Goal: Task Accomplishment & Management: Manage account settings

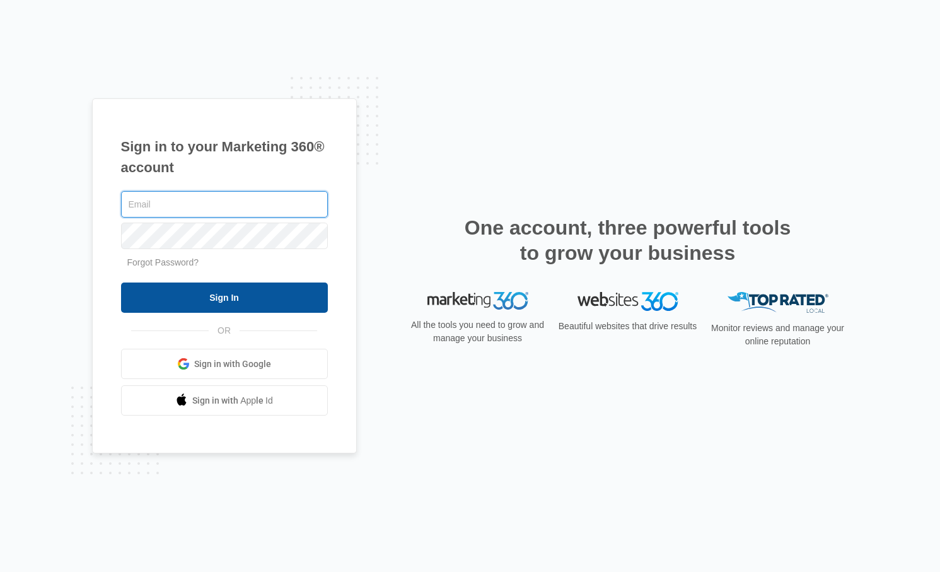
type input "Nogo_29@yahoo.com"
click at [208, 296] on input "Sign In" at bounding box center [224, 297] width 207 height 30
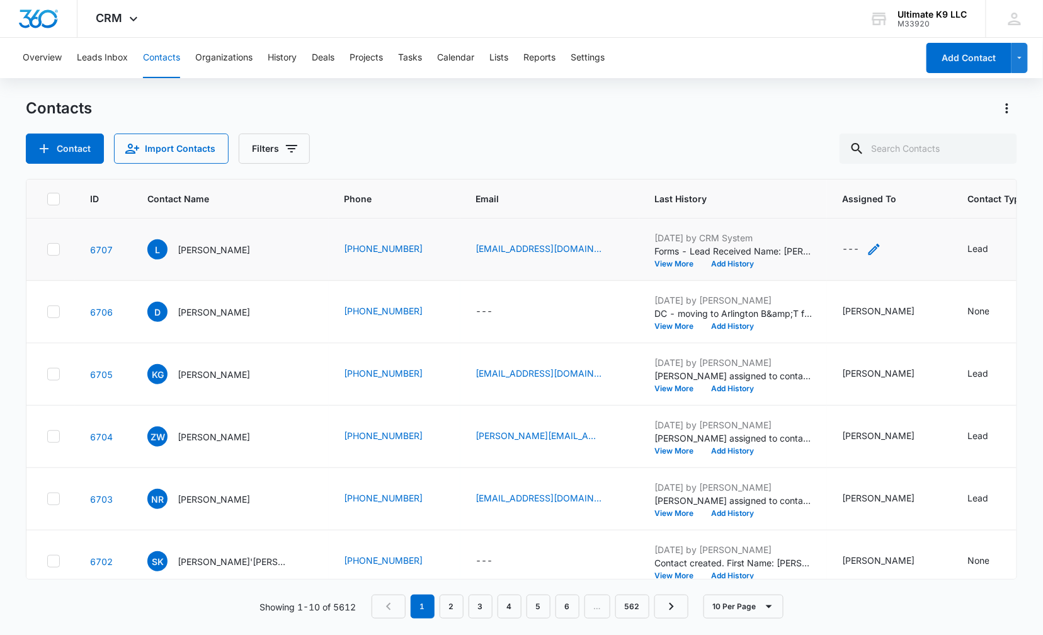
click at [842, 251] on div "---" at bounding box center [850, 249] width 17 height 15
click at [836, 174] on div "Assigned To" at bounding box center [803, 168] width 79 height 28
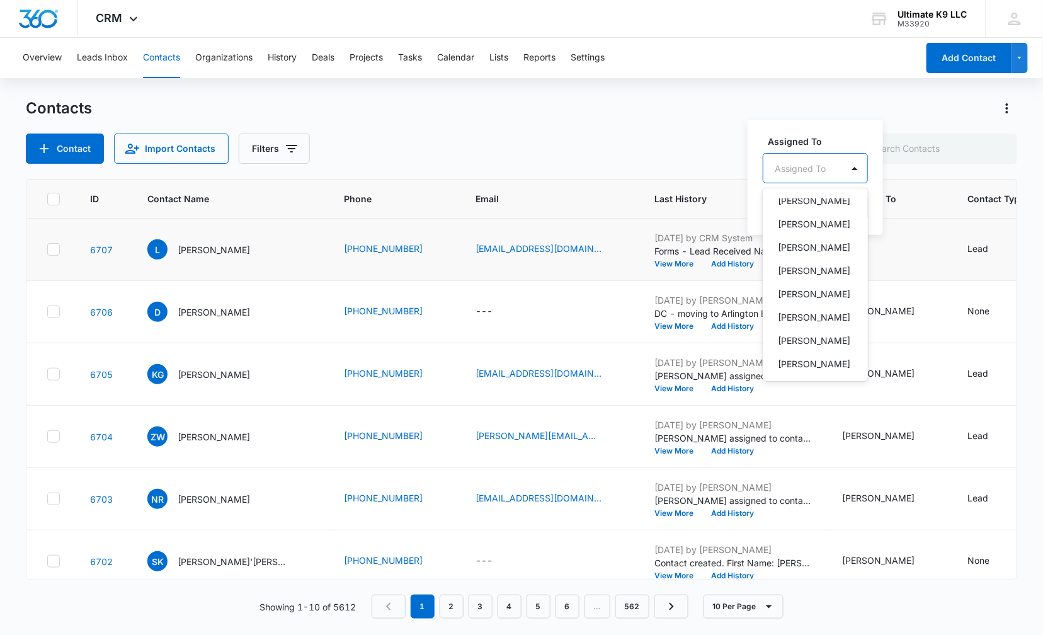
scroll to position [109, 0]
click at [806, 297] on p "[PERSON_NAME]" at bounding box center [814, 290] width 72 height 13
click at [848, 136] on label "Assigned To" at bounding box center [840, 140] width 144 height 13
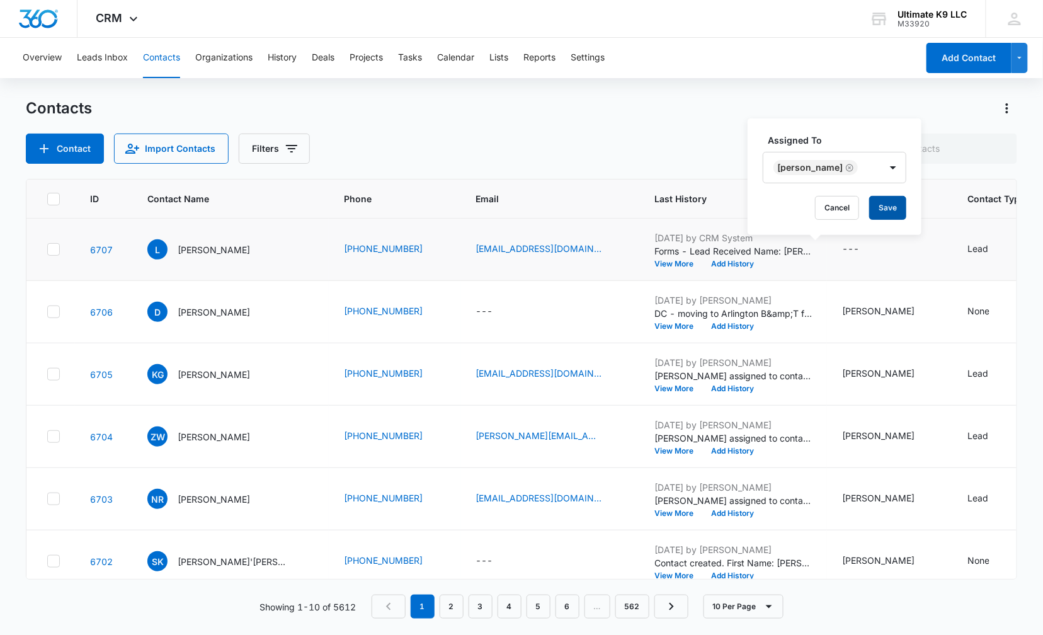
click at [903, 209] on button "Save" at bounding box center [888, 208] width 37 height 24
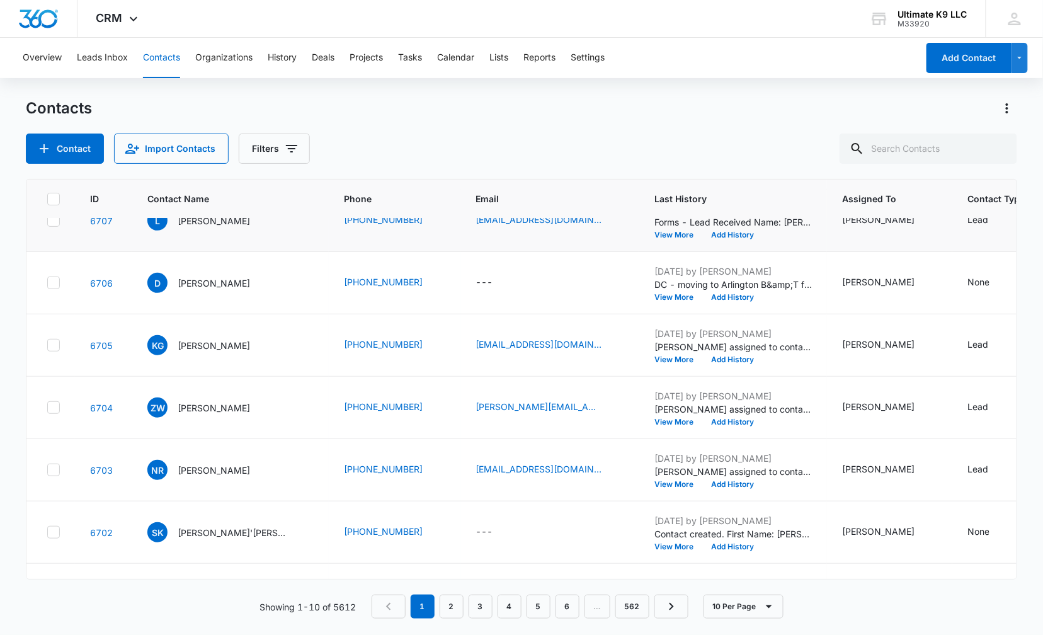
scroll to position [0, 0]
